Goal: Task Accomplishment & Management: Manage account settings

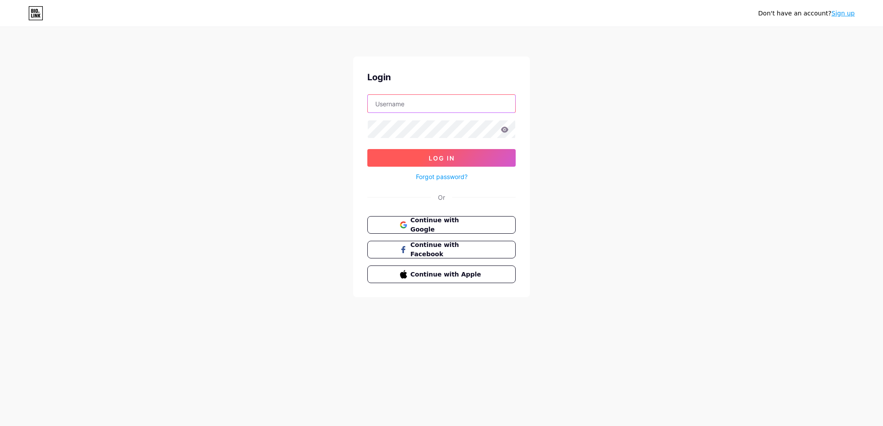
type input "[EMAIL_ADDRESS][DOMAIN_NAME]"
click at [435, 160] on span "Log In" at bounding box center [442, 158] width 26 height 8
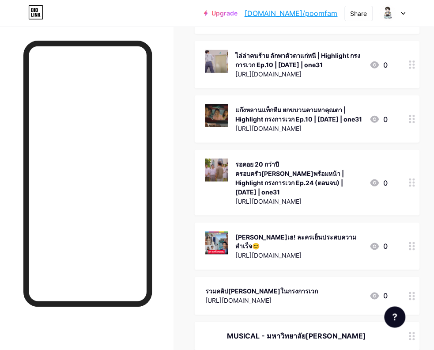
scroll to position [7578, 0]
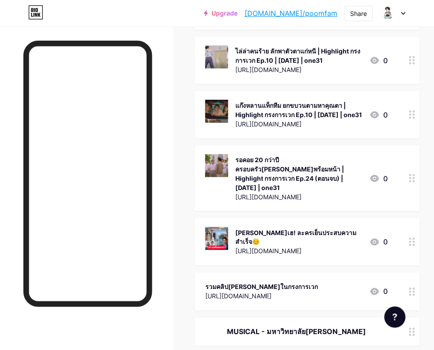
click at [380, 286] on icon at bounding box center [374, 291] width 11 height 11
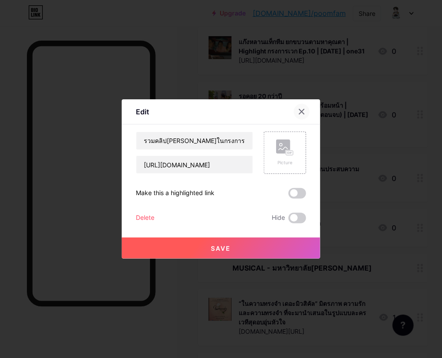
click at [300, 111] on icon at bounding box center [301, 111] width 7 height 7
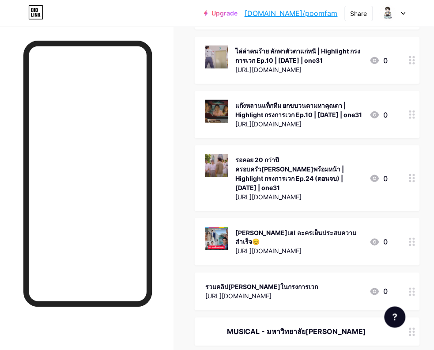
click at [305, 291] on div "[URL][DOMAIN_NAME]" at bounding box center [261, 295] width 113 height 9
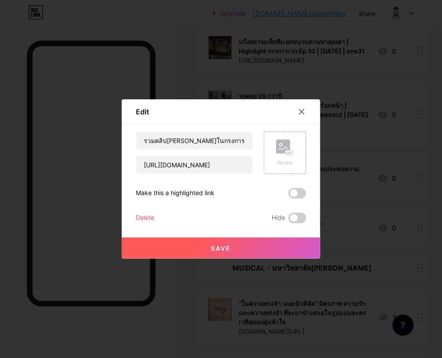
click at [299, 109] on icon at bounding box center [301, 111] width 7 height 7
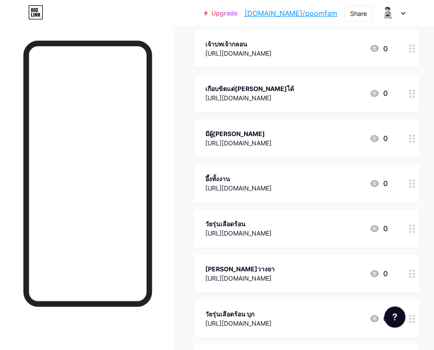
scroll to position [0, 0]
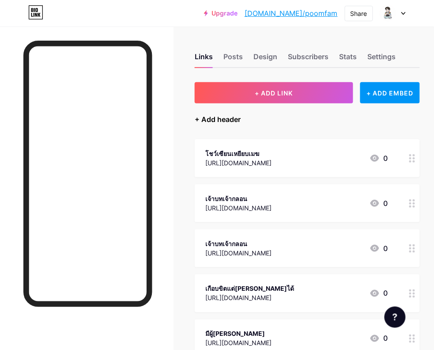
click at [206, 115] on div "+ Add header" at bounding box center [218, 119] width 46 height 11
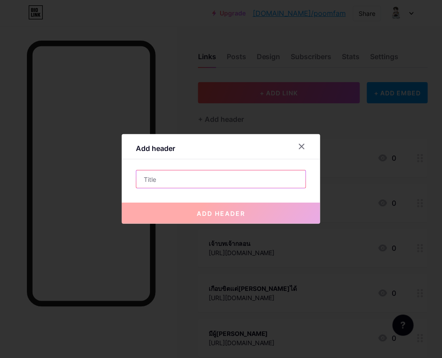
click at [182, 182] on input "text" at bounding box center [220, 179] width 169 height 18
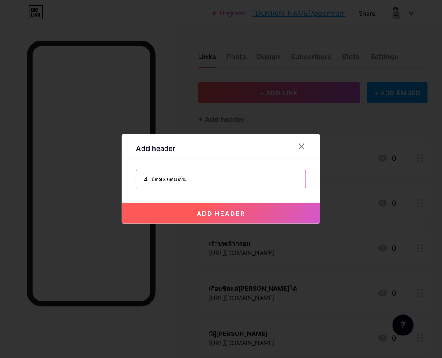
click at [151, 177] on input "4. จิตสะกดแค้น" at bounding box center [220, 179] width 169 height 18
type input "4. HYPNOTIC จิตสะกดแค้น"
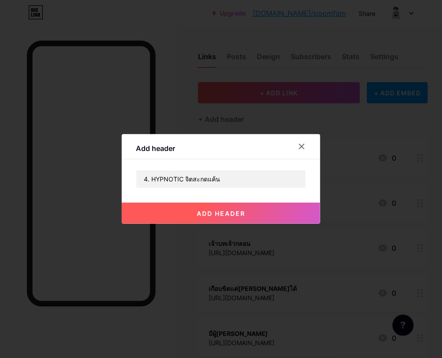
click at [223, 212] on span "add header" at bounding box center [221, 214] width 49 height 8
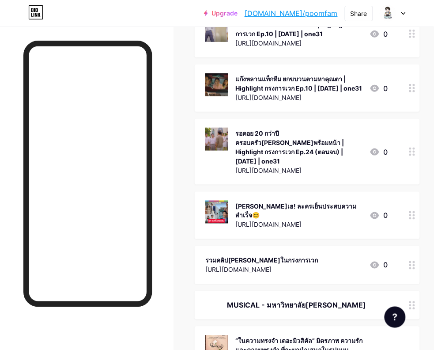
scroll to position [7650, 8]
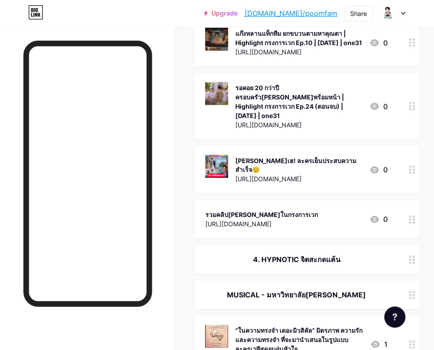
click at [411, 256] on icon at bounding box center [412, 260] width 6 height 8
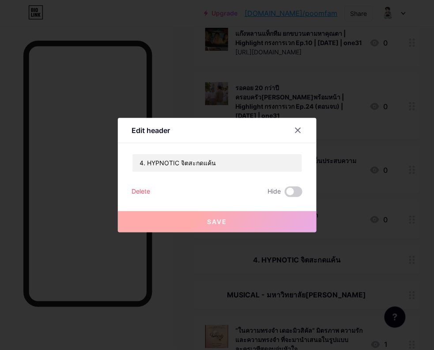
scroll to position [7650, 0]
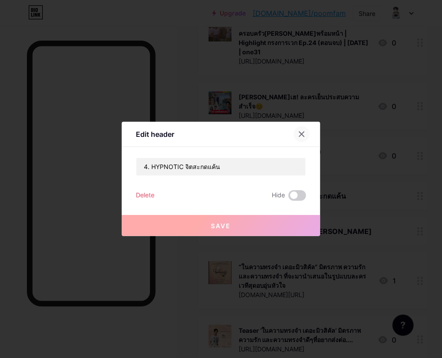
click at [301, 131] on icon at bounding box center [301, 134] width 7 height 7
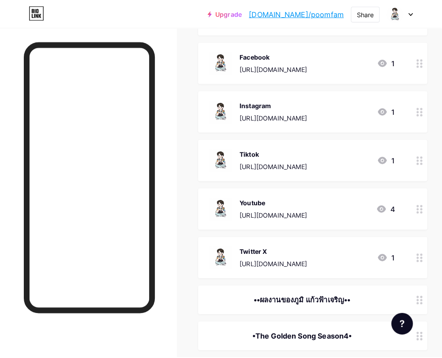
scroll to position [0, 0]
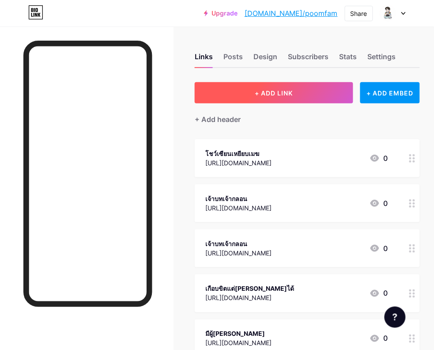
click at [271, 93] on span "+ ADD LINK" at bounding box center [274, 93] width 38 height 8
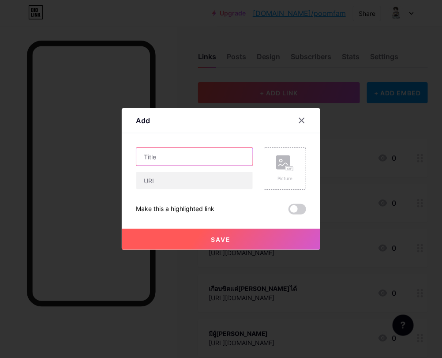
click at [193, 159] on input "text" at bounding box center [194, 157] width 117 height 18
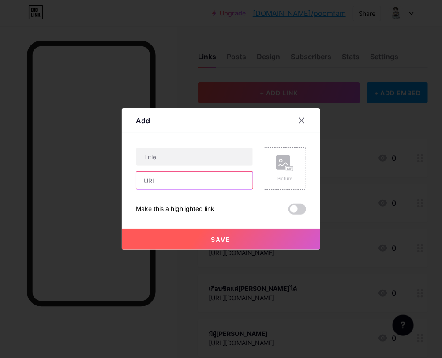
click at [177, 179] on input "text" at bounding box center [194, 181] width 117 height 18
paste input "[URL][DOMAIN_NAME]"
type input "[URL][DOMAIN_NAME]"
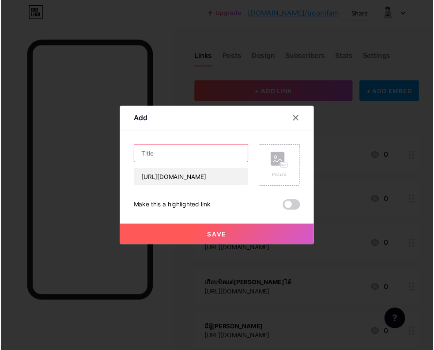
scroll to position [0, 0]
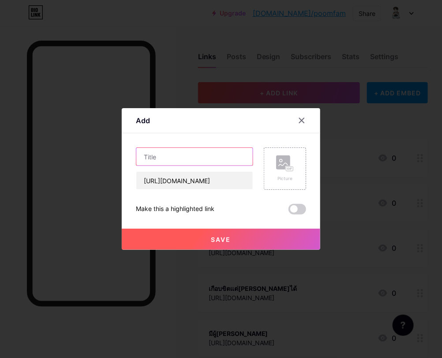
click at [189, 162] on input "text" at bounding box center [194, 157] width 117 height 18
click at [193, 161] on input "text" at bounding box center [194, 157] width 117 height 18
paste input "จิตสะกดแค้น"
type input "จิตสะกดแค้น"
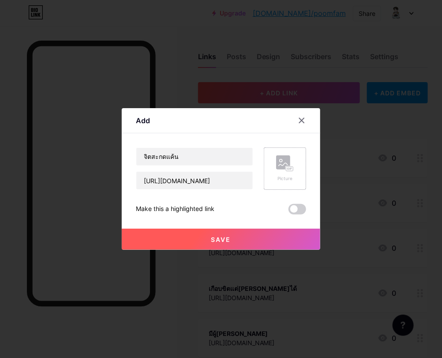
click at [292, 177] on div "Picture" at bounding box center [285, 178] width 18 height 7
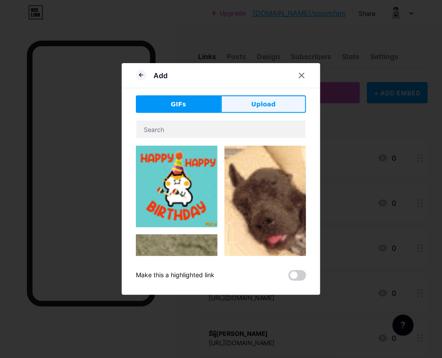
click at [253, 104] on button "Upload" at bounding box center [263, 104] width 85 height 18
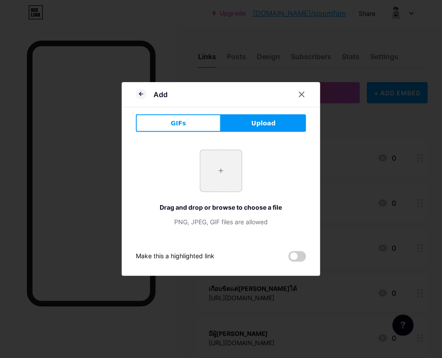
click at [219, 167] on input "file" at bounding box center [220, 170] width 41 height 41
type input "C:\fakepath\251709031747970.jpg"
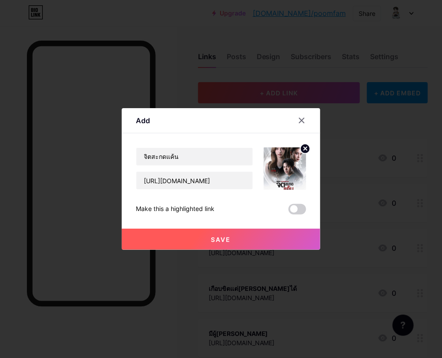
click at [211, 241] on span "Save" at bounding box center [221, 240] width 20 height 8
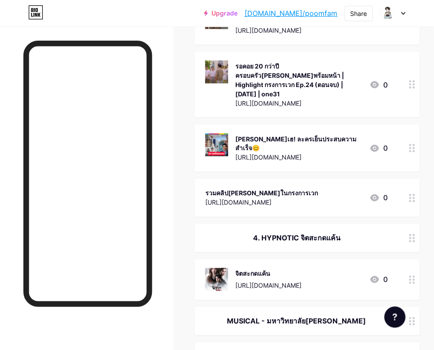
scroll to position [0, 8]
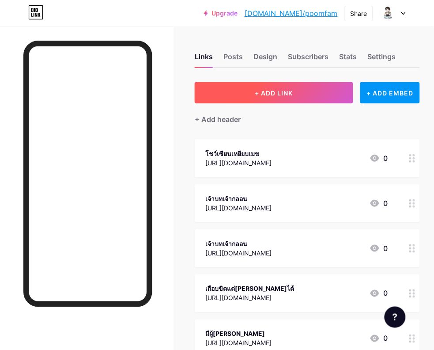
click at [276, 93] on span "+ ADD LINK" at bounding box center [274, 93] width 38 height 8
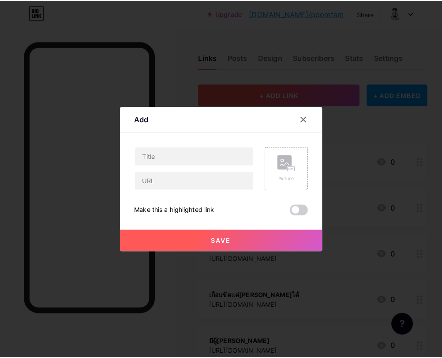
scroll to position [0, 0]
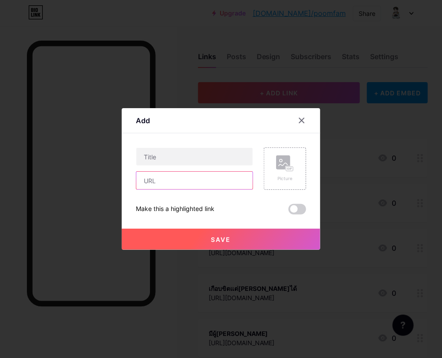
click at [154, 184] on input "text" at bounding box center [194, 181] width 117 height 18
paste input "[URL][DOMAIN_NAME]"
type input "[URL][DOMAIN_NAME]"
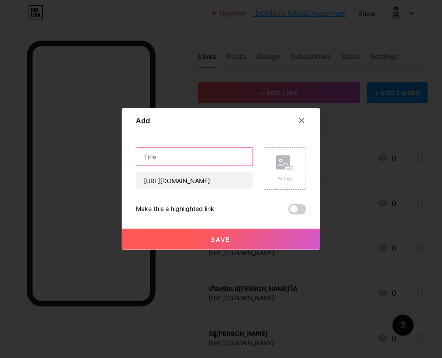
click at [161, 156] on input "text" at bounding box center [194, 157] width 117 height 18
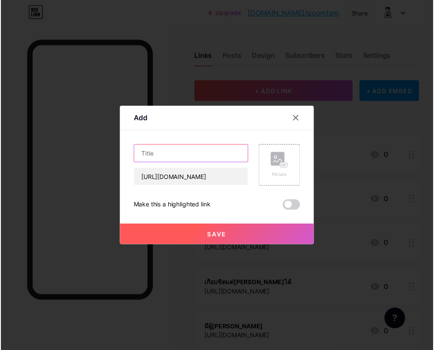
scroll to position [0, 0]
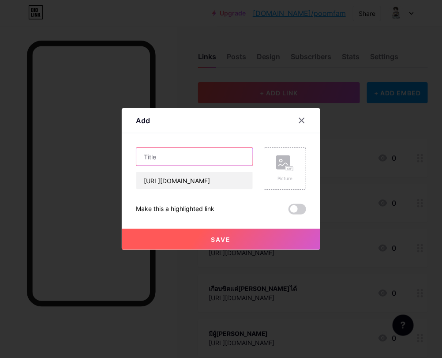
type input "p"
type input "บรรยากาศงานวันบวงสรวง จิตสะกดแค้น"
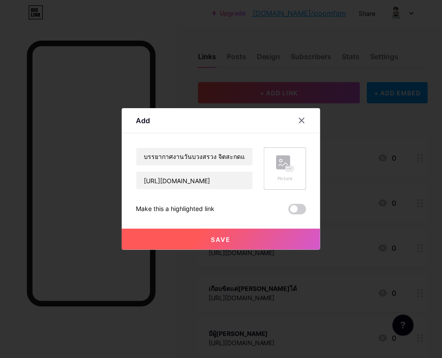
click at [286, 166] on rect at bounding box center [290, 168] width 8 height 5
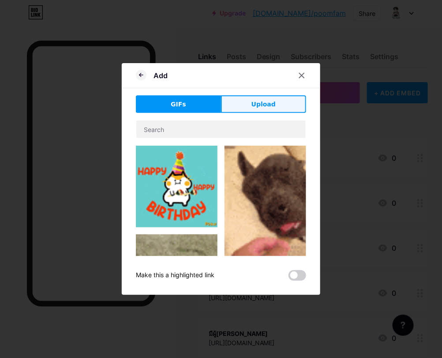
click at [254, 100] on span "Upload" at bounding box center [264, 104] width 24 height 9
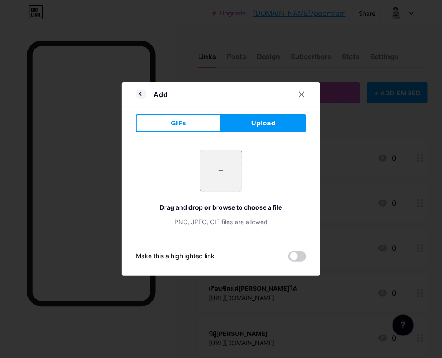
click at [221, 169] on input "file" at bounding box center [220, 170] width 41 height 41
type input "C:\fakepath\messageImage_1760503084692.jpg"
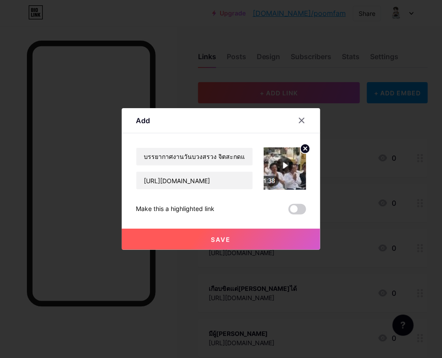
click at [219, 240] on span "Save" at bounding box center [221, 240] width 20 height 8
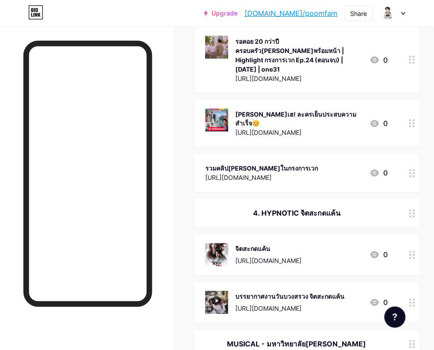
scroll to position [0, 5]
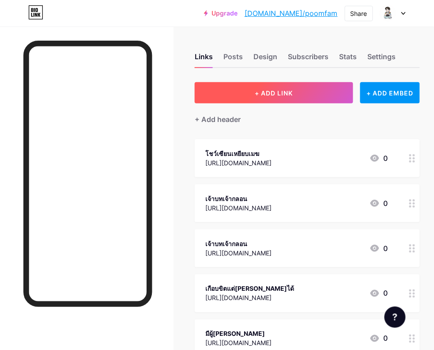
click at [272, 91] on span "+ ADD LINK" at bounding box center [274, 93] width 38 height 8
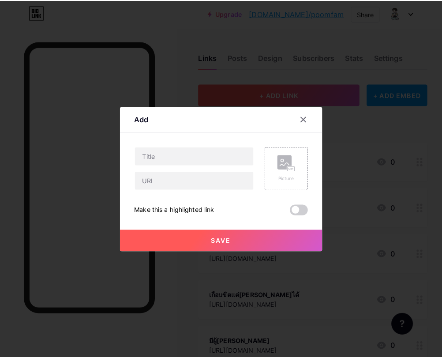
scroll to position [0, 0]
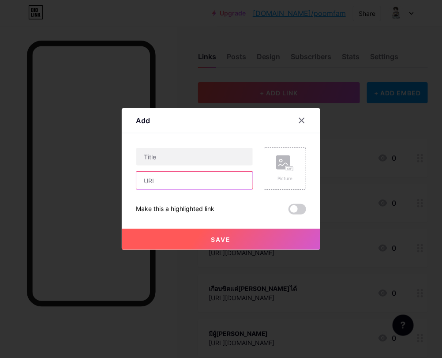
drag, startPoint x: 169, startPoint y: 184, endPoint x: 168, endPoint y: 174, distance: 9.4
click at [169, 184] on input "text" at bounding box center [194, 181] width 117 height 18
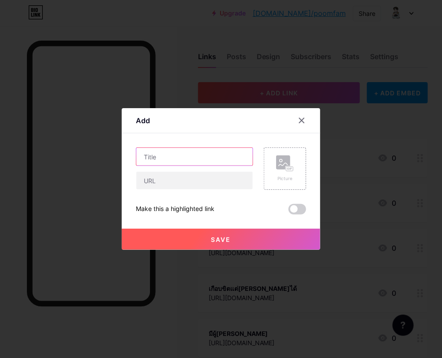
click at [168, 160] on input "text" at bounding box center [194, 157] width 117 height 18
paste input ""[PERSON_NAME] - วิว - ไบร์ท" นำทีมนักแสดงบวงสรวงละคร "จิตสะกดแค้น" | ประเด็น[P…"
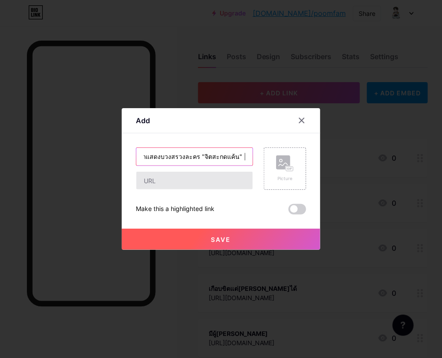
type input ""[PERSON_NAME] - วิว - ไบร์ท" นำทีมนักแสดงบวงสรวงละคร "จิตสะกดแค้น" | ประเด็น[P…"
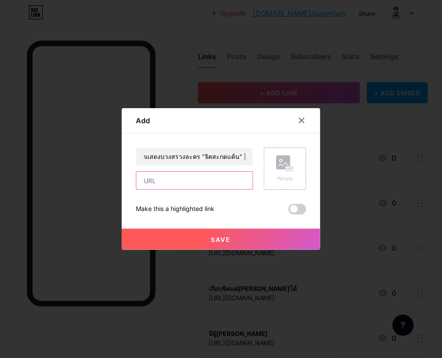
scroll to position [0, 0]
click at [166, 184] on input "text" at bounding box center [194, 181] width 117 height 18
paste input "[URL][DOMAIN_NAME]"
type input "[URL][DOMAIN_NAME]"
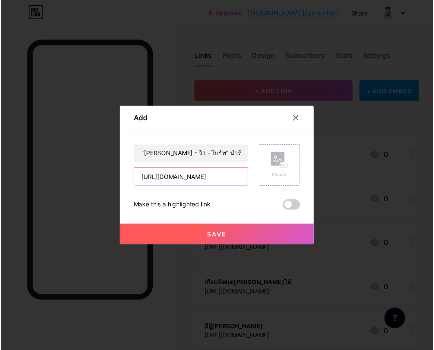
scroll to position [0, 0]
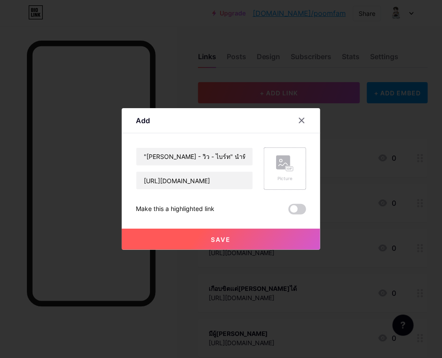
click at [279, 169] on rect at bounding box center [283, 162] width 14 height 14
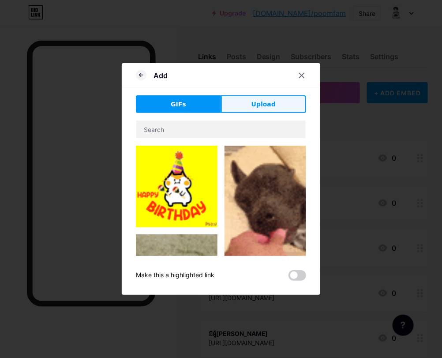
click at [254, 100] on span "Upload" at bounding box center [264, 104] width 24 height 9
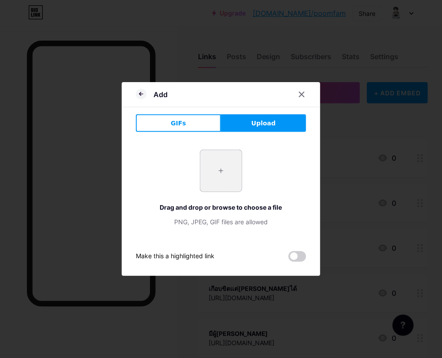
click at [221, 169] on input "file" at bounding box center [220, 170] width 41 height 41
type input "C:\fakepath\messageImage_1760503228119.jpg"
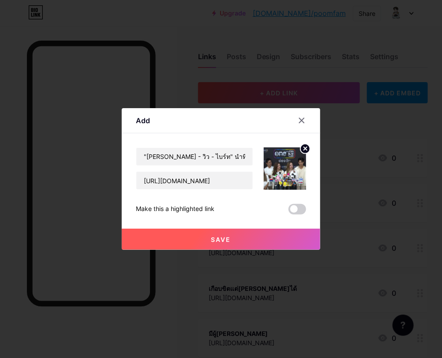
click at [217, 241] on span "Save" at bounding box center [221, 240] width 20 height 8
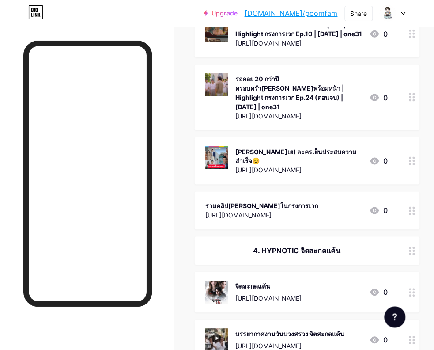
scroll to position [7684, 8]
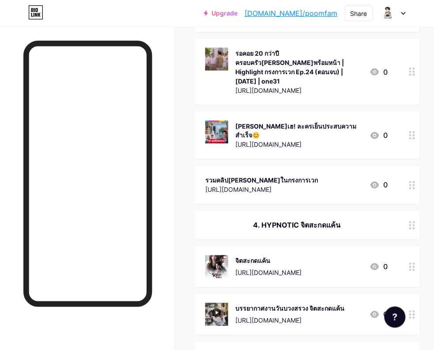
drag, startPoint x: 353, startPoint y: 139, endPoint x: 257, endPoint y: 242, distance: 140.5
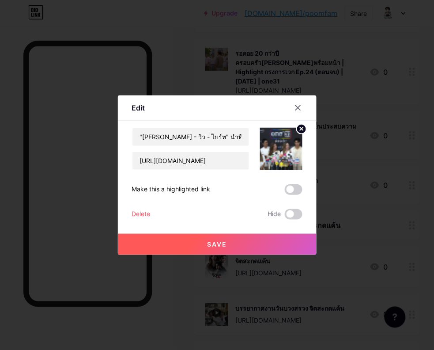
scroll to position [7684, 0]
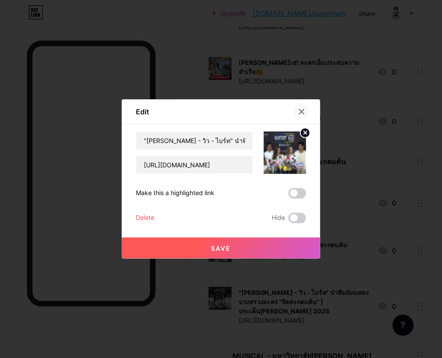
click at [305, 110] on icon at bounding box center [301, 111] width 7 height 7
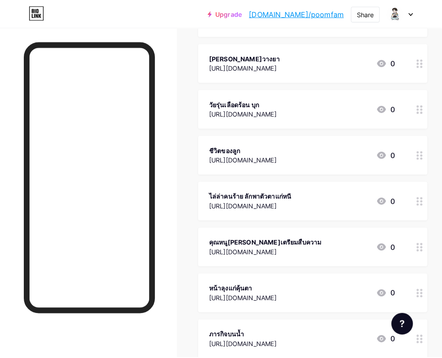
scroll to position [0, 0]
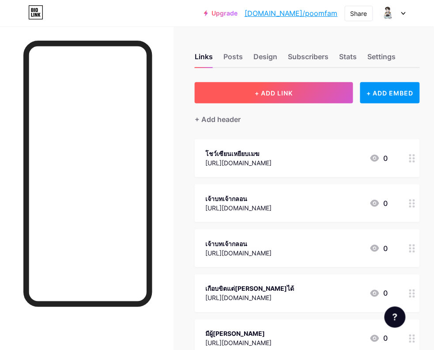
click at [283, 87] on button "+ ADD LINK" at bounding box center [274, 92] width 158 height 21
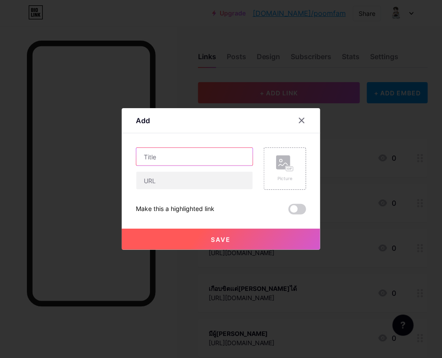
click at [192, 154] on input "text" at bounding box center [194, 157] width 117 height 18
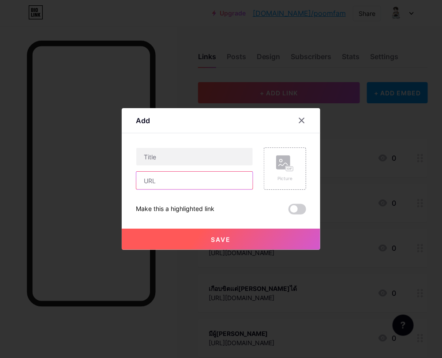
click at [181, 177] on input "text" at bounding box center [194, 181] width 117 height 18
paste input "[URL][DOMAIN_NAME]"
type input "[URL][DOMAIN_NAME]"
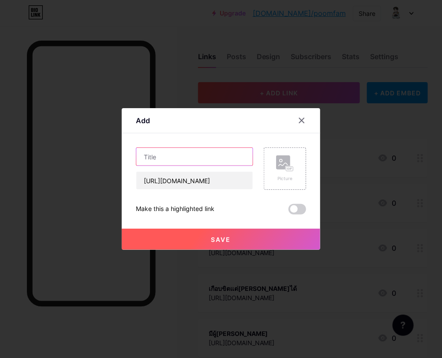
scroll to position [0, 0]
click at [188, 157] on input "text" at bounding box center [194, 157] width 117 height 18
paste input "“[PERSON_NAME]-ไบร์ท-วิว” นำทีมบวงสรวง “จิตสะกดแค้น” เปิดเกมแก้แค้นด้วยการสะกดจ…"
type input "“[PERSON_NAME]-ไบร์ท-วิว” นำทีมบวงสรวง “จิตสะกดแค้น” เปิดเกมแก้แค้นด้วยการสะกดจ…"
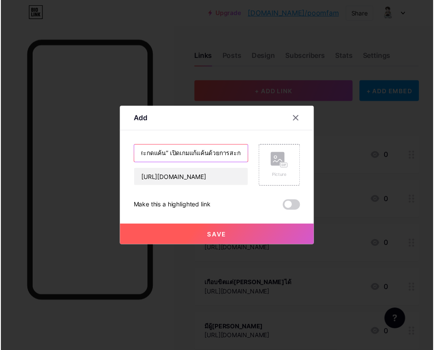
scroll to position [0, 0]
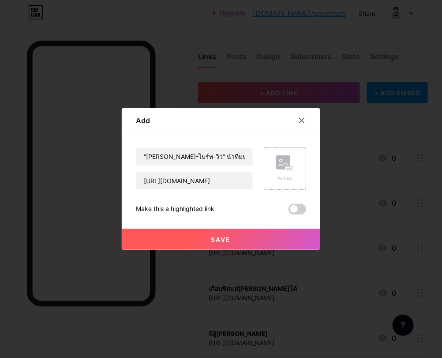
click at [281, 162] on rect at bounding box center [283, 162] width 14 height 14
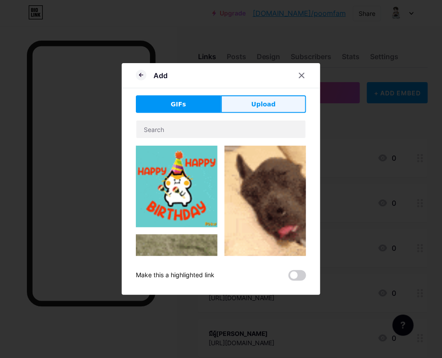
click at [261, 101] on span "Upload" at bounding box center [264, 104] width 24 height 9
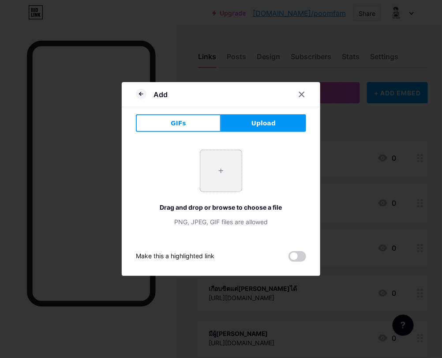
click at [221, 170] on input "file" at bounding box center [220, 170] width 41 height 41
type input "C:\fakepath\252814022814245.jpg"
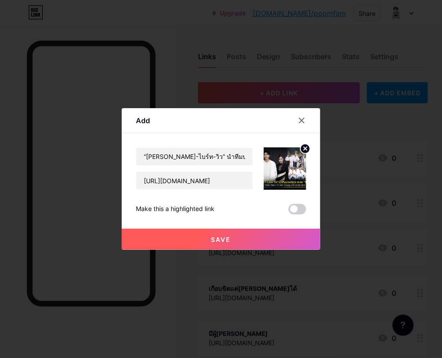
click at [226, 238] on span "Save" at bounding box center [221, 240] width 20 height 8
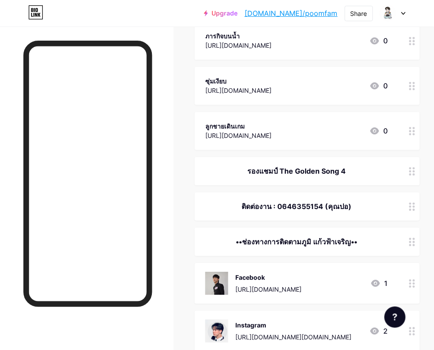
scroll to position [0, 8]
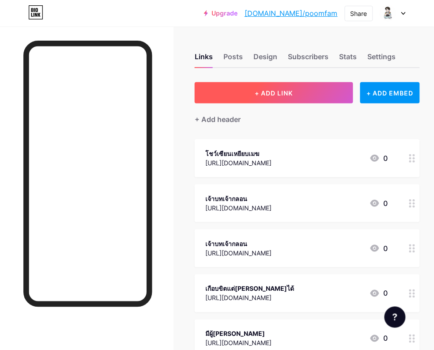
click at [255, 91] on span "+ ADD LINK" at bounding box center [274, 93] width 38 height 8
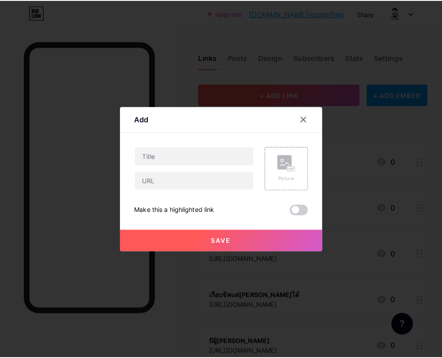
scroll to position [0, 0]
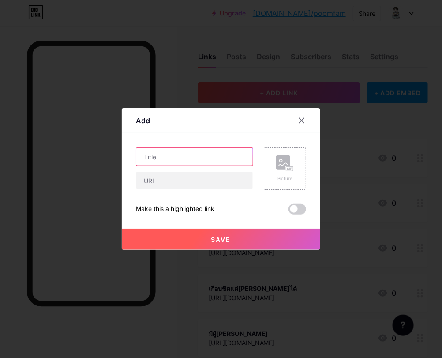
click at [179, 159] on input "text" at bounding box center [194, 157] width 117 height 18
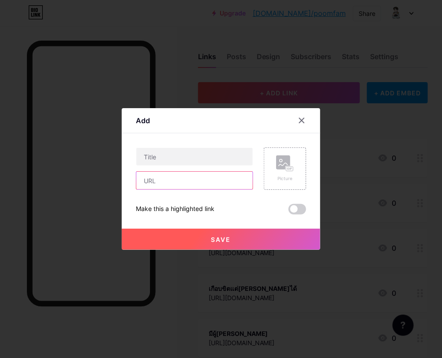
click at [173, 180] on input "text" at bounding box center [194, 181] width 117 height 18
click at [171, 178] on input "text" at bounding box center [194, 181] width 117 height 18
paste input "[URL][DOMAIN_NAME]"
type input "[URL][DOMAIN_NAME]"
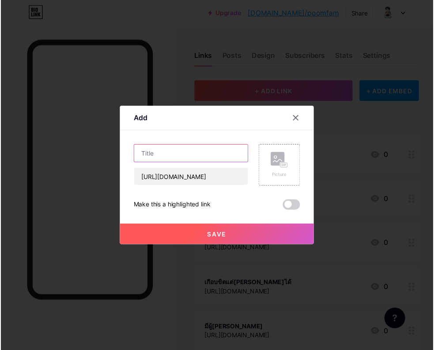
scroll to position [0, 0]
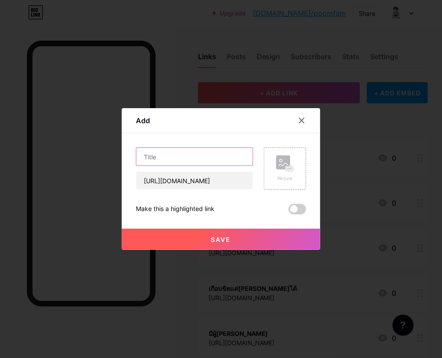
click at [192, 158] on input "text" at bounding box center [194, 157] width 117 height 18
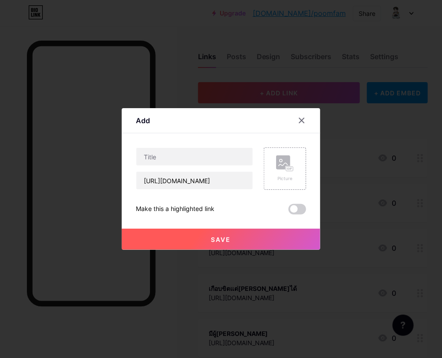
click at [231, 34] on div at bounding box center [221, 179] width 442 height 358
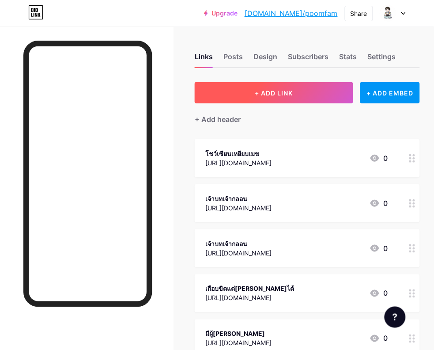
click at [265, 93] on span "+ ADD LINK" at bounding box center [274, 93] width 38 height 8
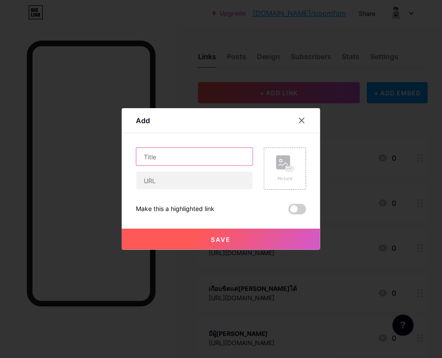
click at [162, 163] on input "text" at bounding box center [194, 157] width 117 height 18
paste input "เมื่อการ “สะกดจิต” ไม่ใช่การบำบัด แต่ใช้เพื่อกำจัด “คนเลว” | จิตสะกดแค้น | เริ่…"
type input "เมื่อการ “สะกดจิต” ไม่ใช่การบำบัด แต่ใช้เพื่อกำจัด “คนเลว” | จิตสะกดแค้น | เริ่…"
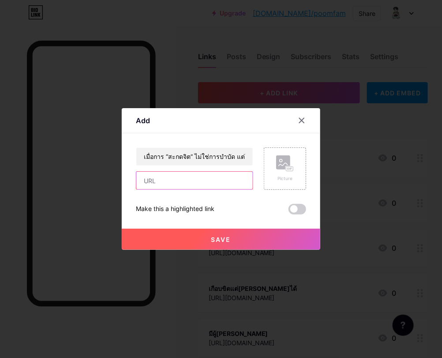
click at [167, 183] on input "text" at bounding box center [194, 181] width 117 height 18
paste input "[URL][DOMAIN_NAME]"
type input "[URL][DOMAIN_NAME]"
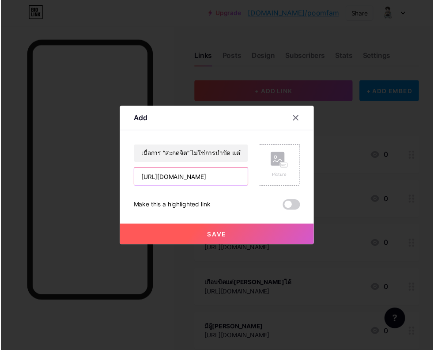
scroll to position [0, 0]
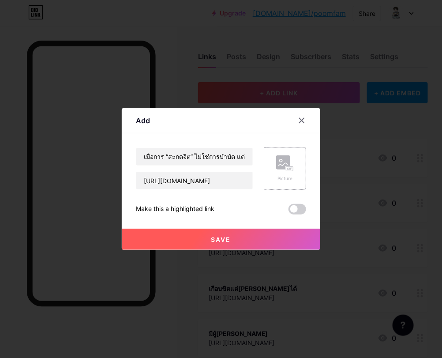
click at [288, 169] on rect at bounding box center [289, 169] width 7 height 4
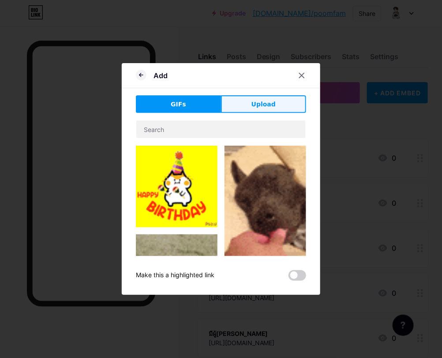
click at [252, 99] on button "Upload" at bounding box center [263, 104] width 85 height 18
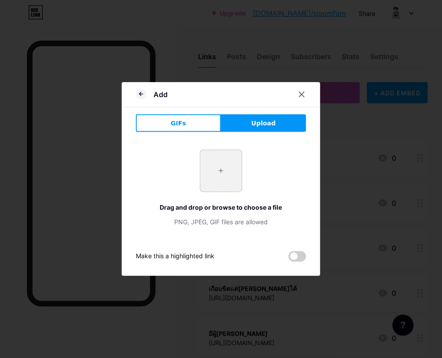
click at [217, 173] on input "file" at bounding box center [220, 170] width 41 height 41
type input "C:\fakepath\messageImage_1760503614565.jpg"
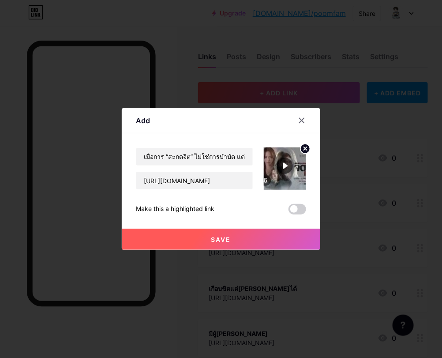
click at [213, 239] on span "Save" at bounding box center [221, 240] width 20 height 8
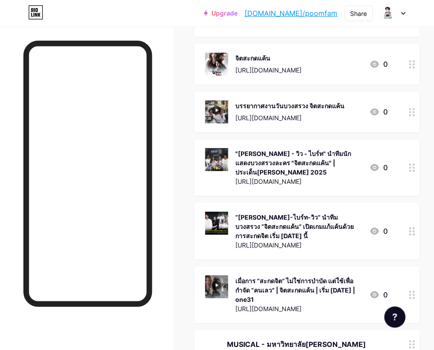
scroll to position [7859, 8]
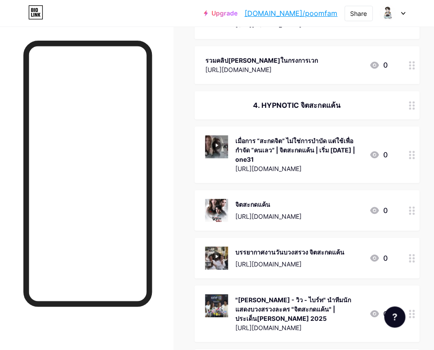
scroll to position [7694, 8]
